Goal: Find specific page/section: Find specific page/section

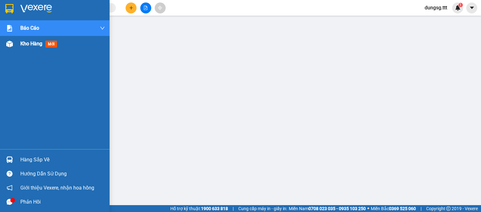
click at [34, 42] on span "Kho hàng" at bounding box center [31, 44] width 22 height 6
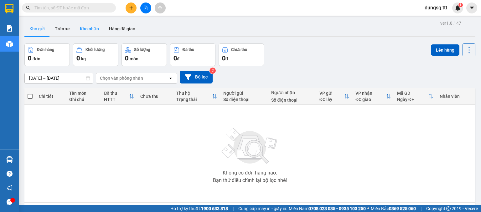
click at [82, 31] on button "Kho nhận" at bounding box center [89, 28] width 29 height 15
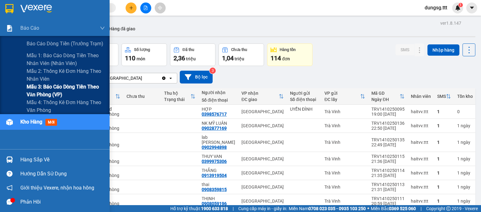
click at [30, 85] on span "Mẫu 3: Báo cáo dòng tiền theo văn phòng (VP)" at bounding box center [66, 91] width 78 height 16
